Goal: Communication & Community: Answer question/provide support

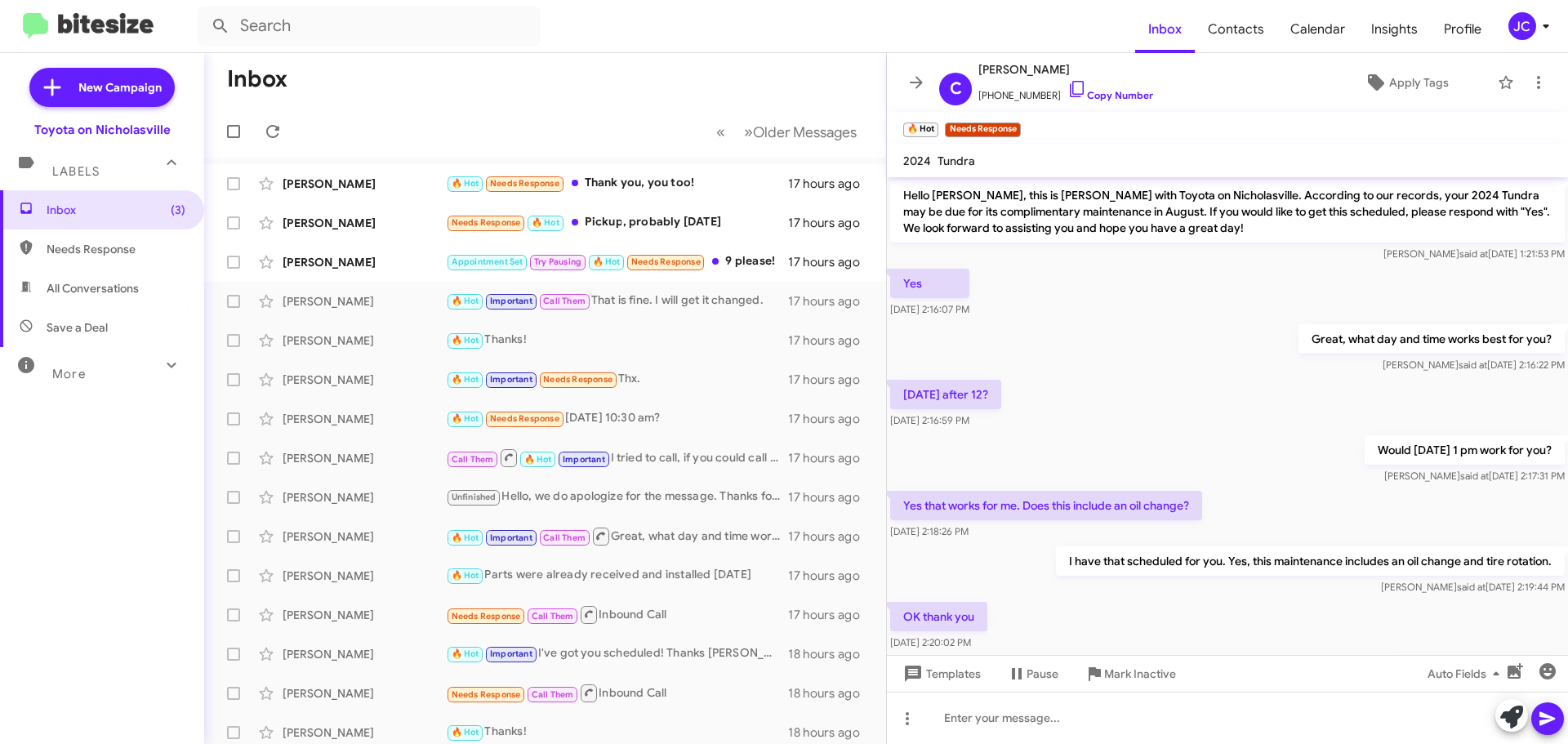
scroll to position [764, 0]
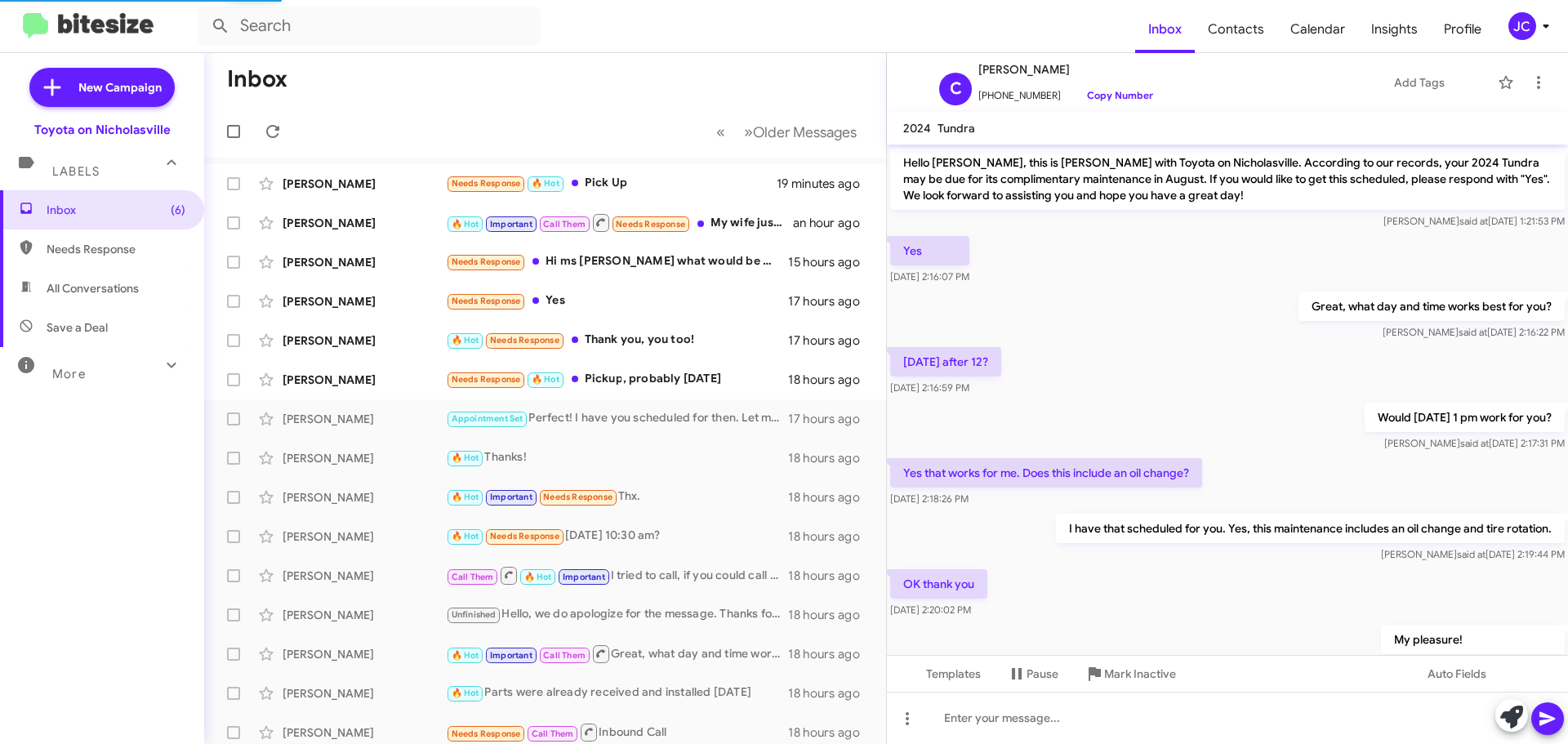
scroll to position [731, 0]
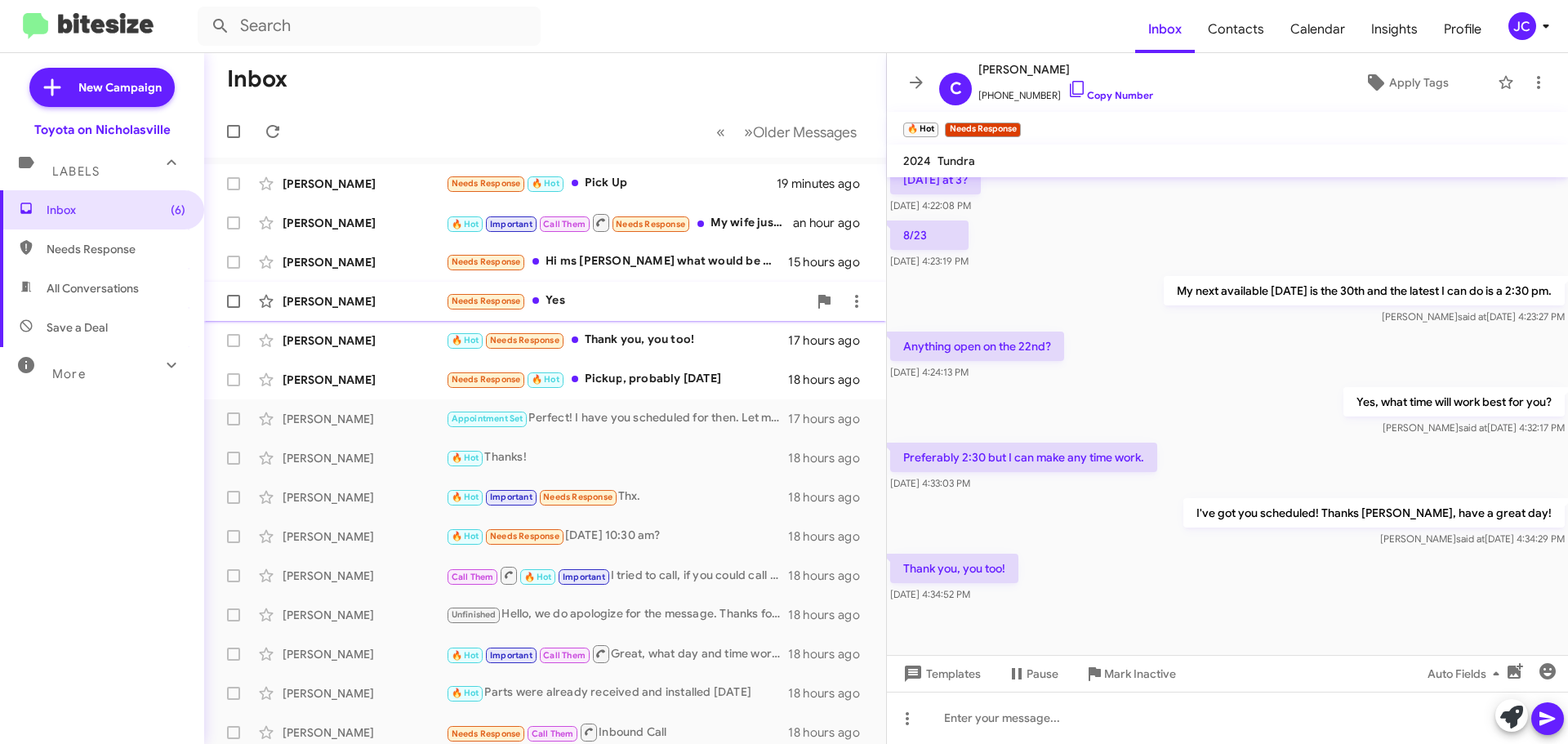
click at [358, 298] on div "[PERSON_NAME]" at bounding box center [364, 301] width 163 height 16
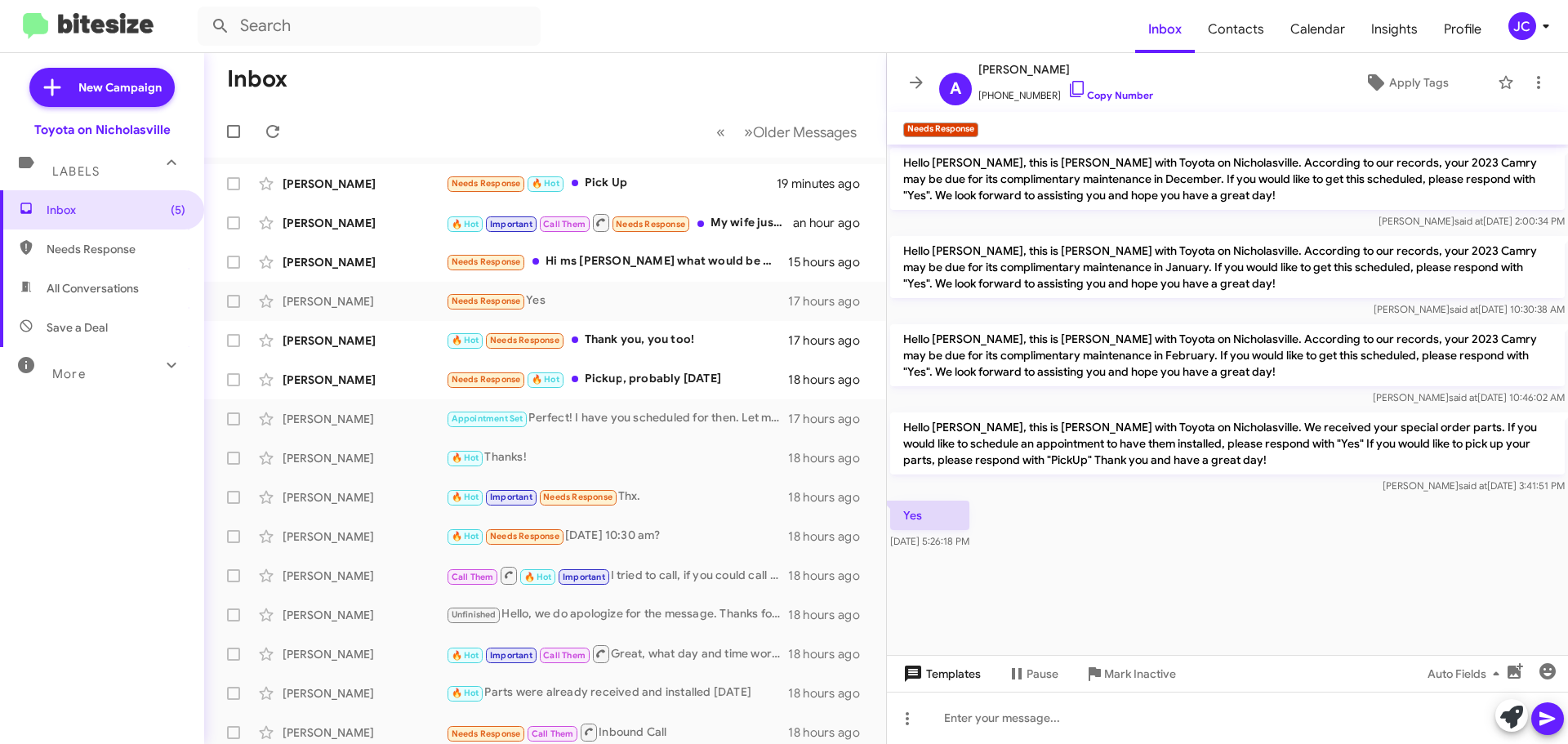
click at [931, 679] on span "Templates" at bounding box center [940, 674] width 81 height 30
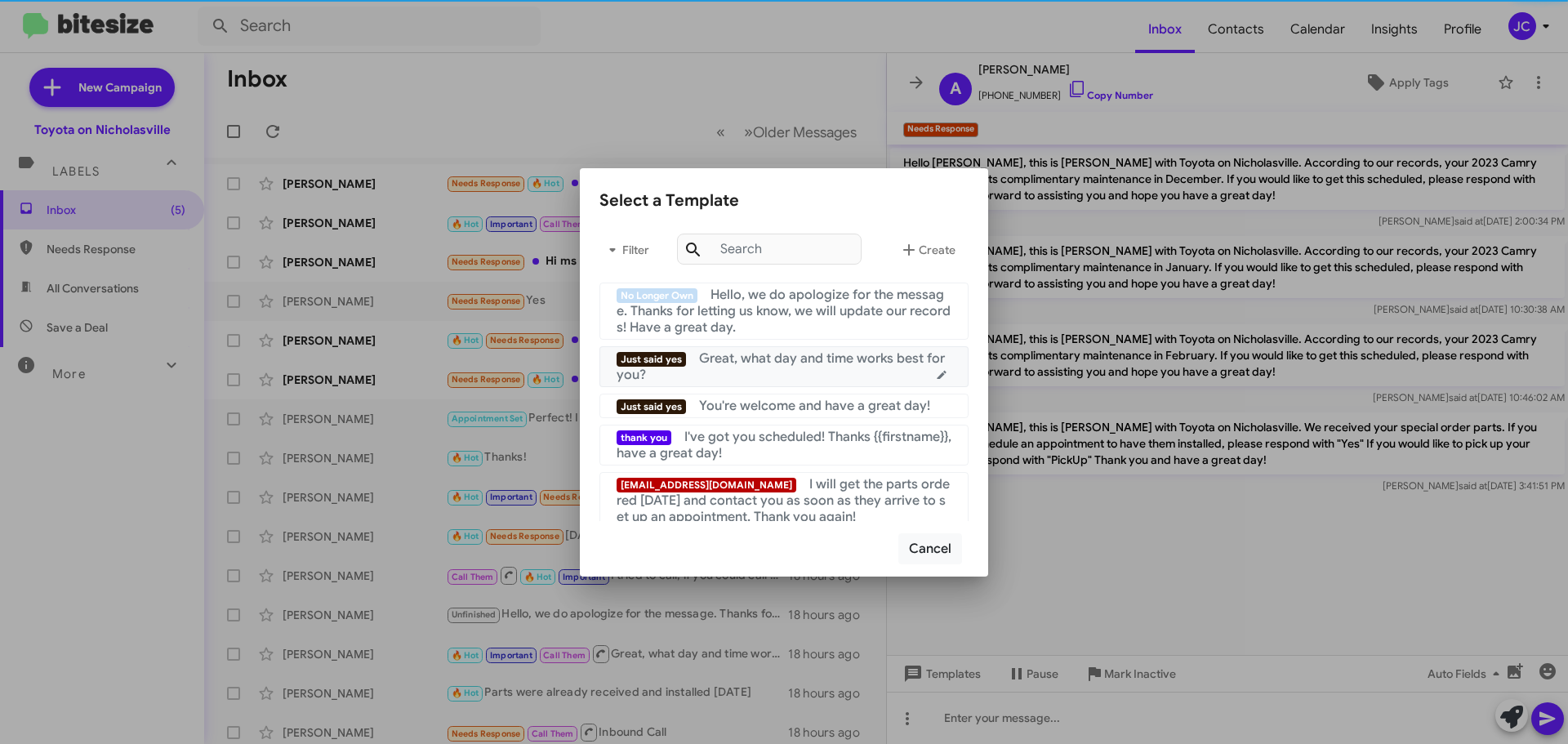
click at [769, 357] on span "Great, what day and time works best for you?" at bounding box center [780, 367] width 328 height 33
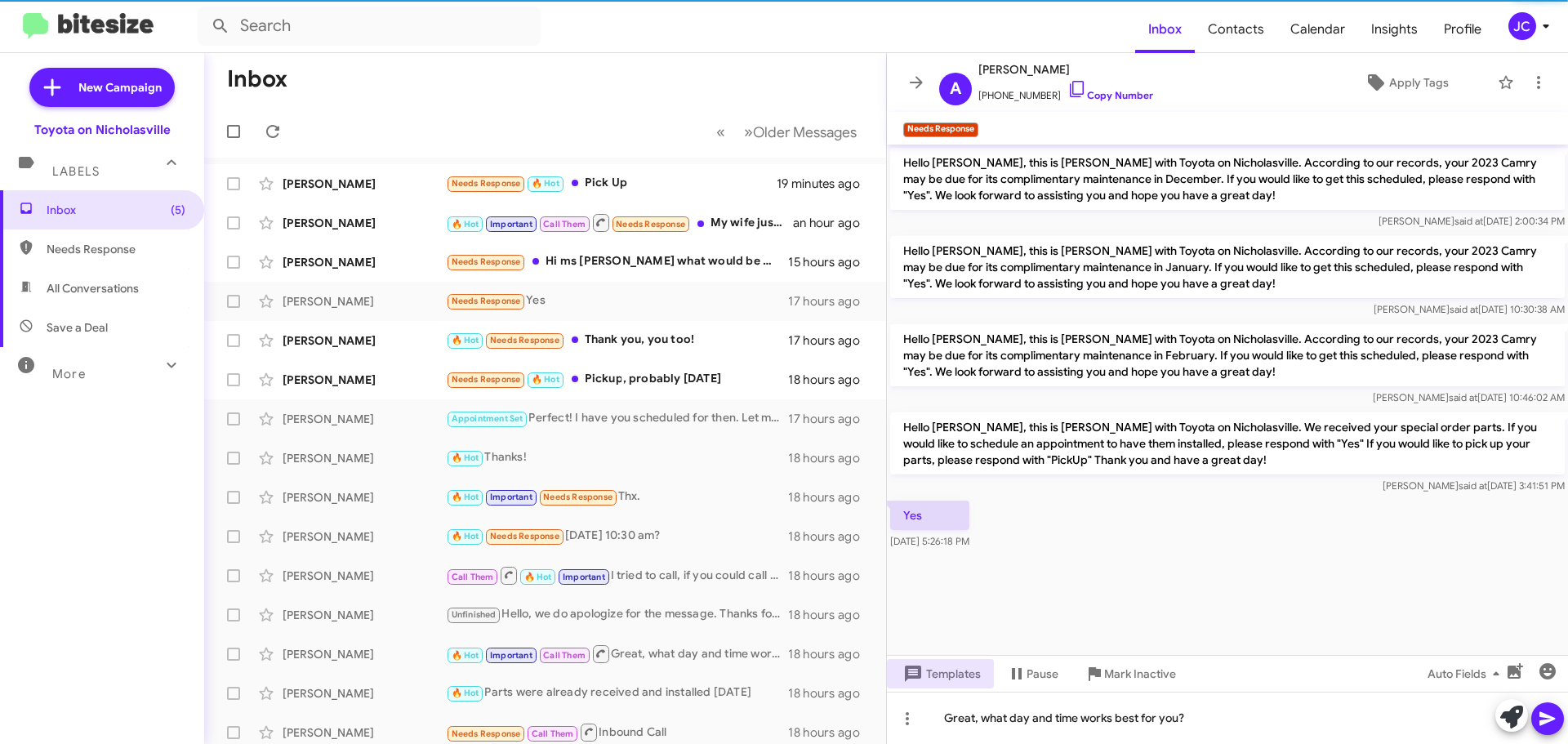
click at [1552, 726] on icon at bounding box center [1547, 719] width 20 height 20
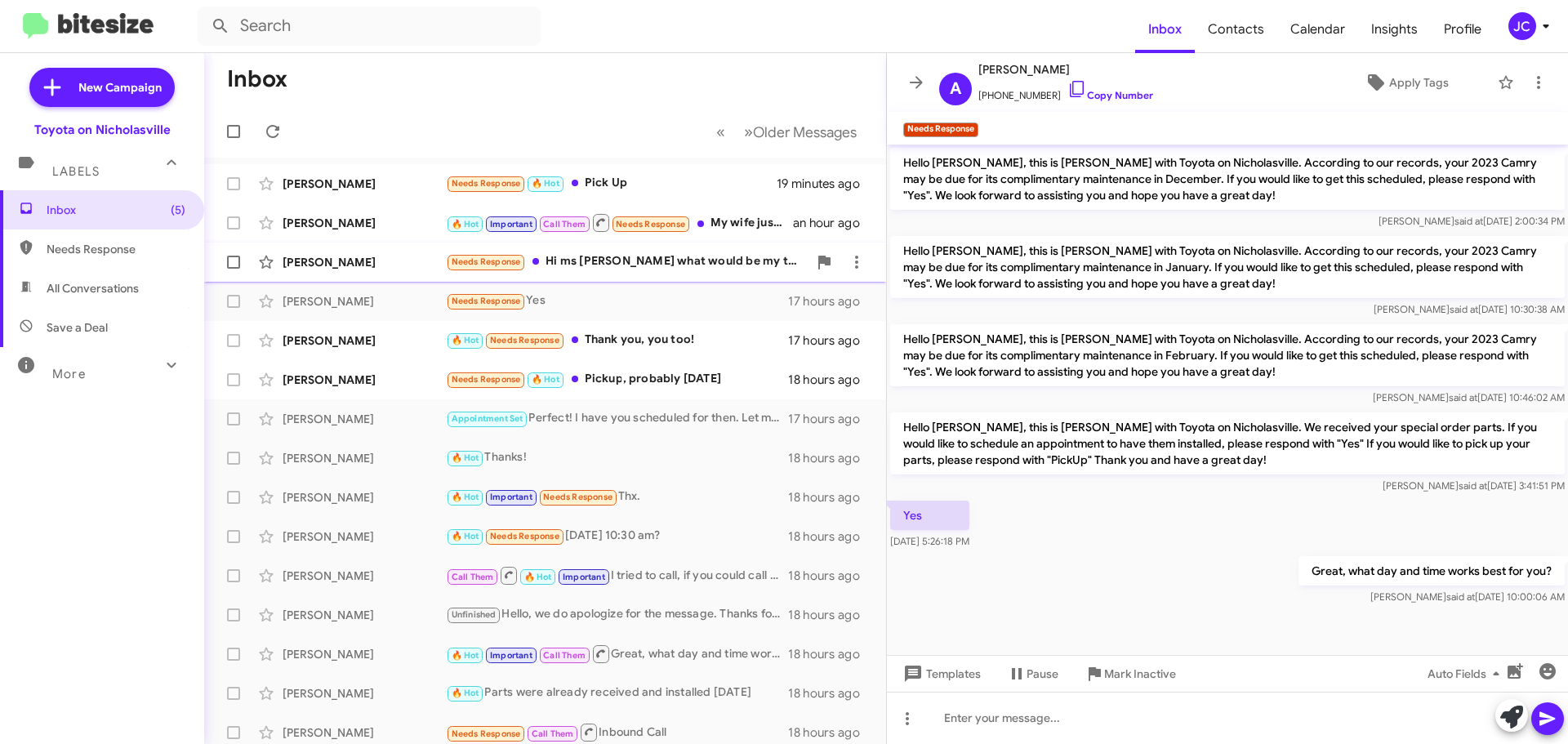
click at [345, 272] on div "[PERSON_NAME] Needs Response Hi ms [PERSON_NAME] what would be my total if I ha…" at bounding box center [545, 262] width 656 height 33
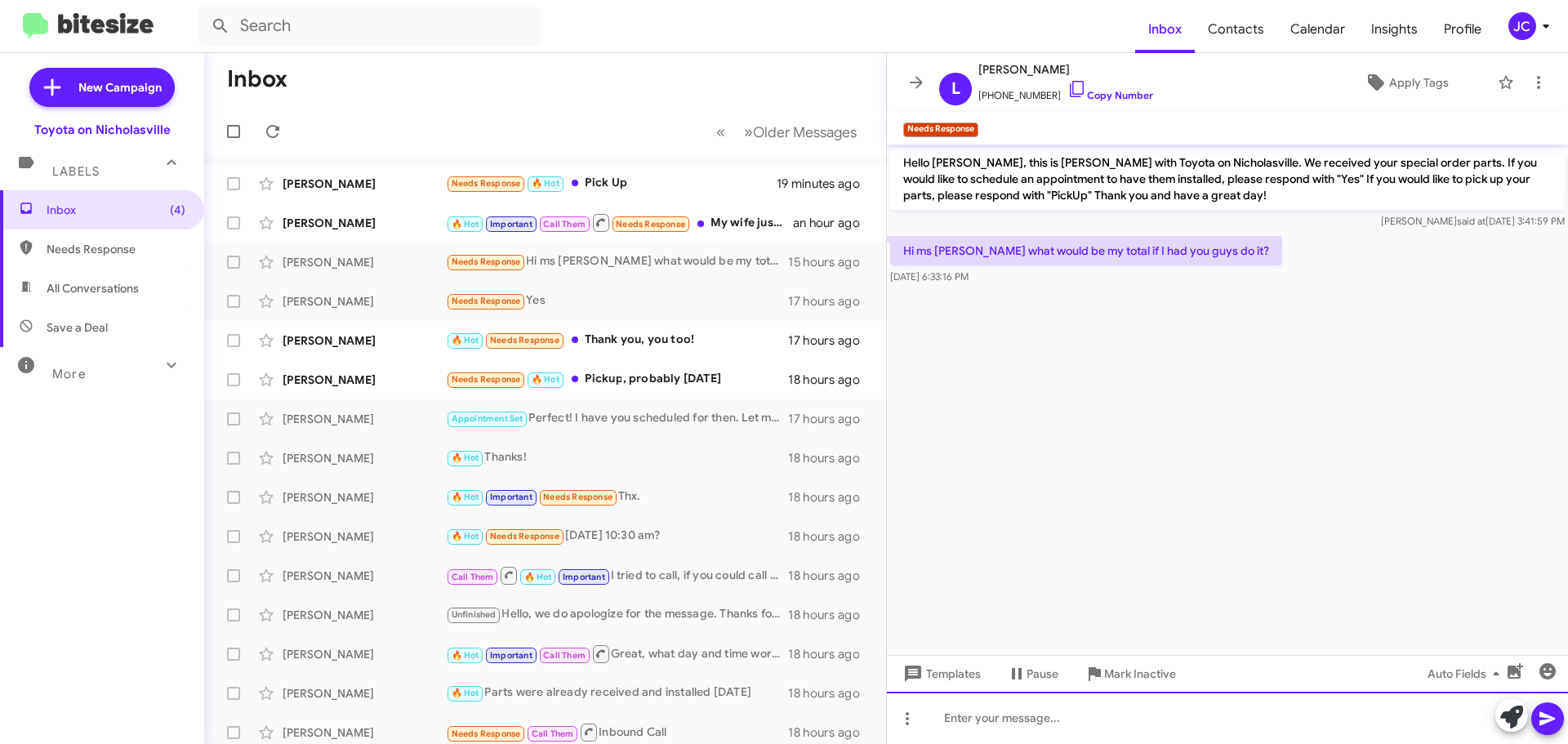
click at [1210, 716] on div at bounding box center [1227, 718] width 681 height 52
click at [1074, 717] on div at bounding box center [1227, 718] width 681 height 52
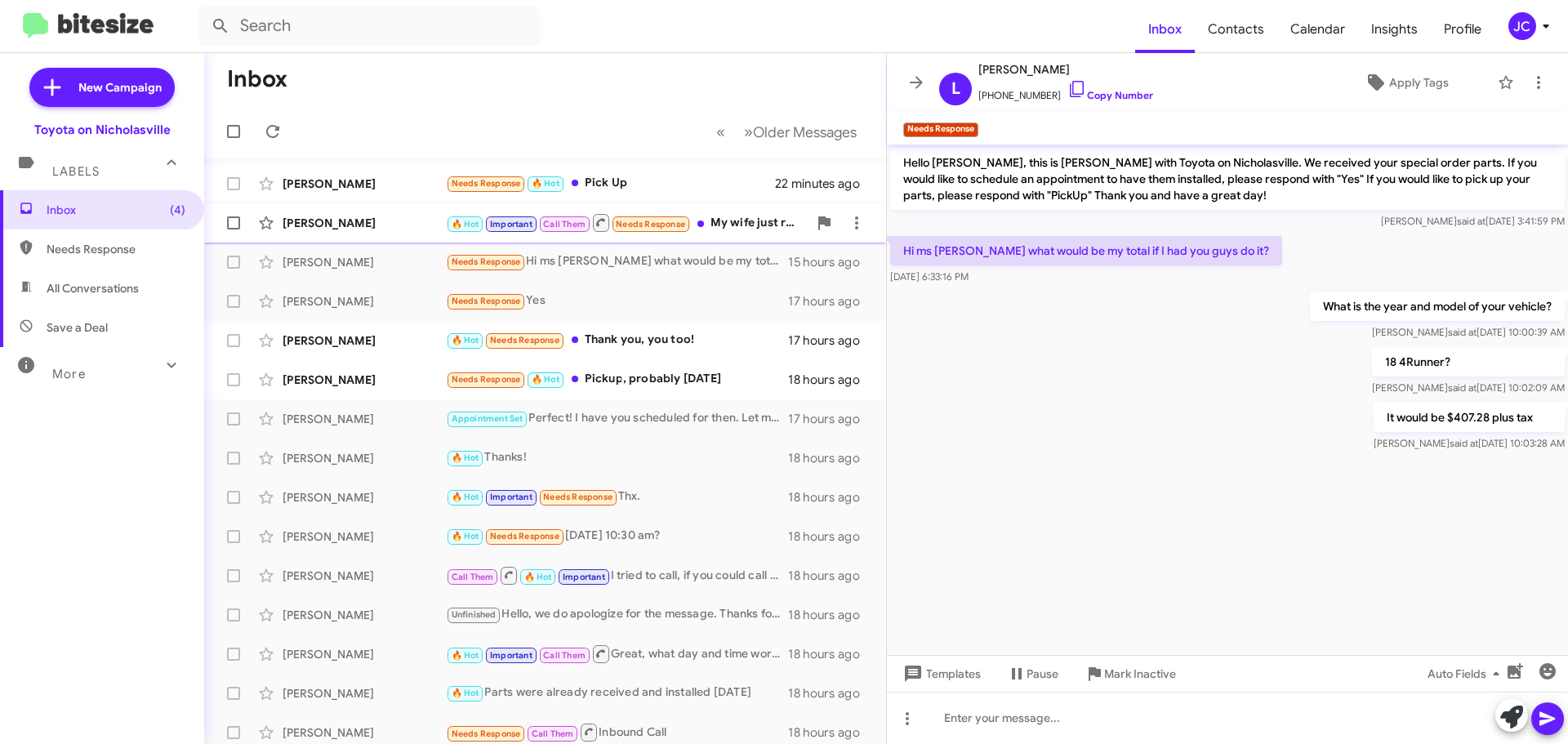
click at [347, 235] on div "[PERSON_NAME] 🔥 Hot Important Call Them Needs Response My wife just received a …" at bounding box center [545, 223] width 656 height 33
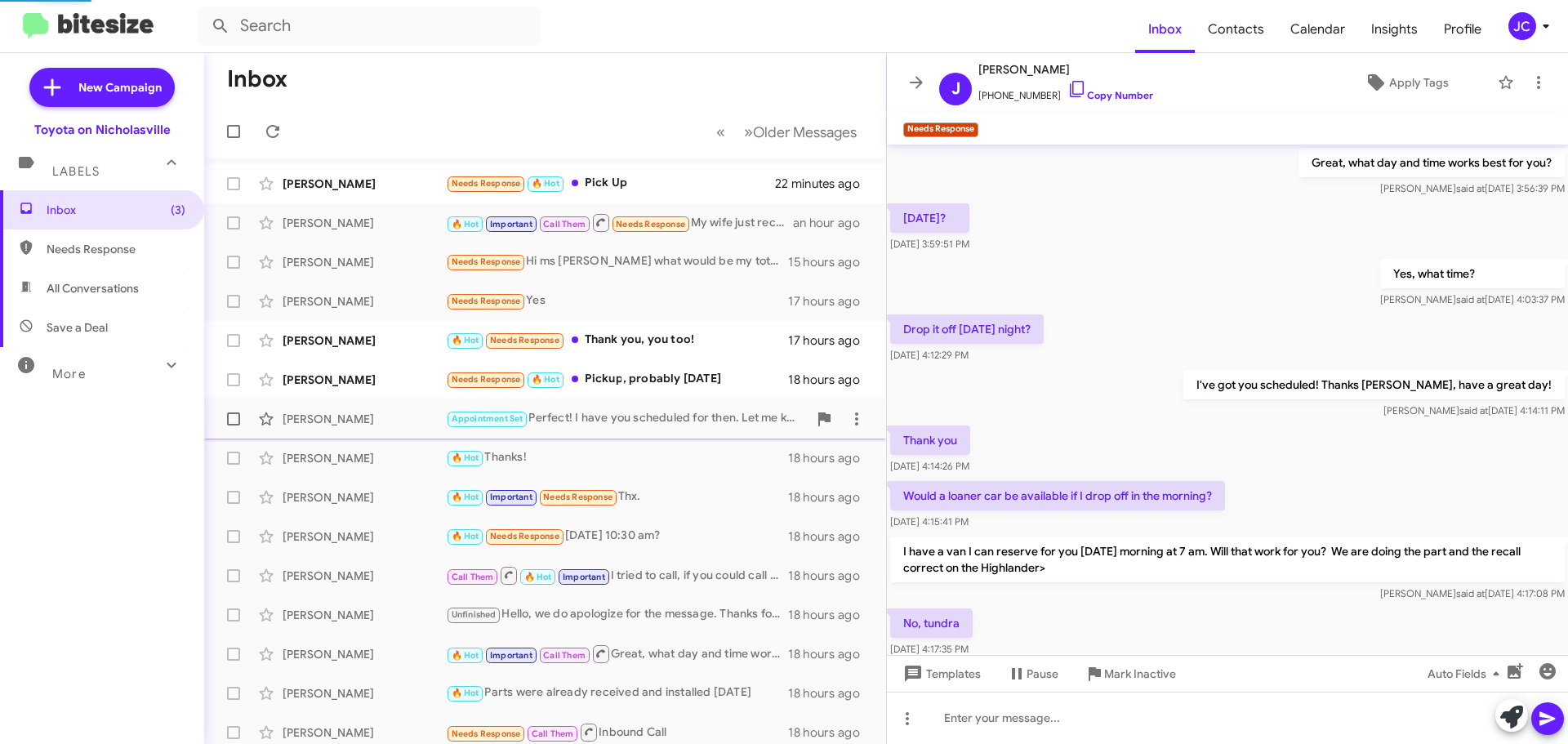
scroll to position [673, 0]
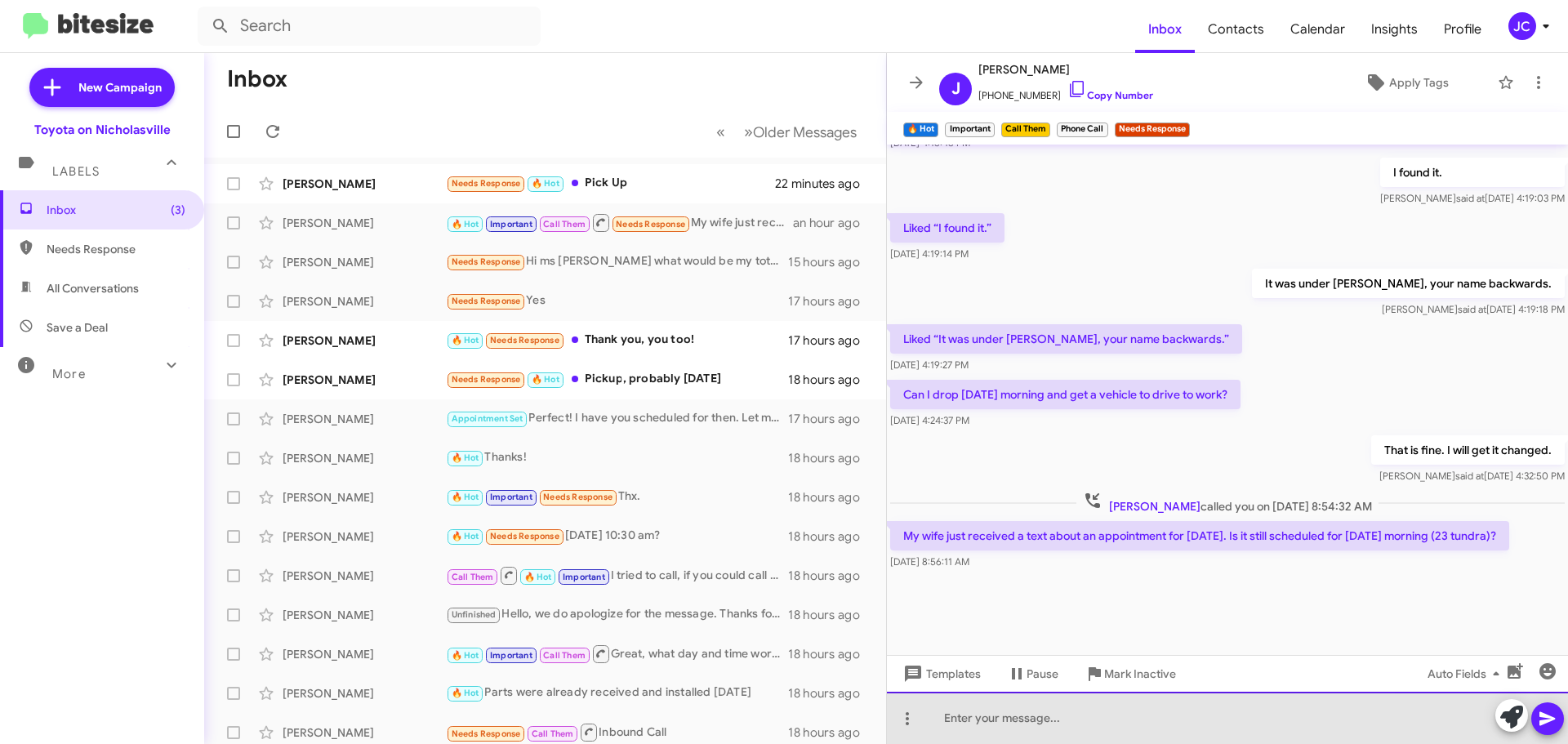
click at [1066, 723] on div at bounding box center [1227, 718] width 681 height 52
